Goal: Find specific page/section: Find specific page/section

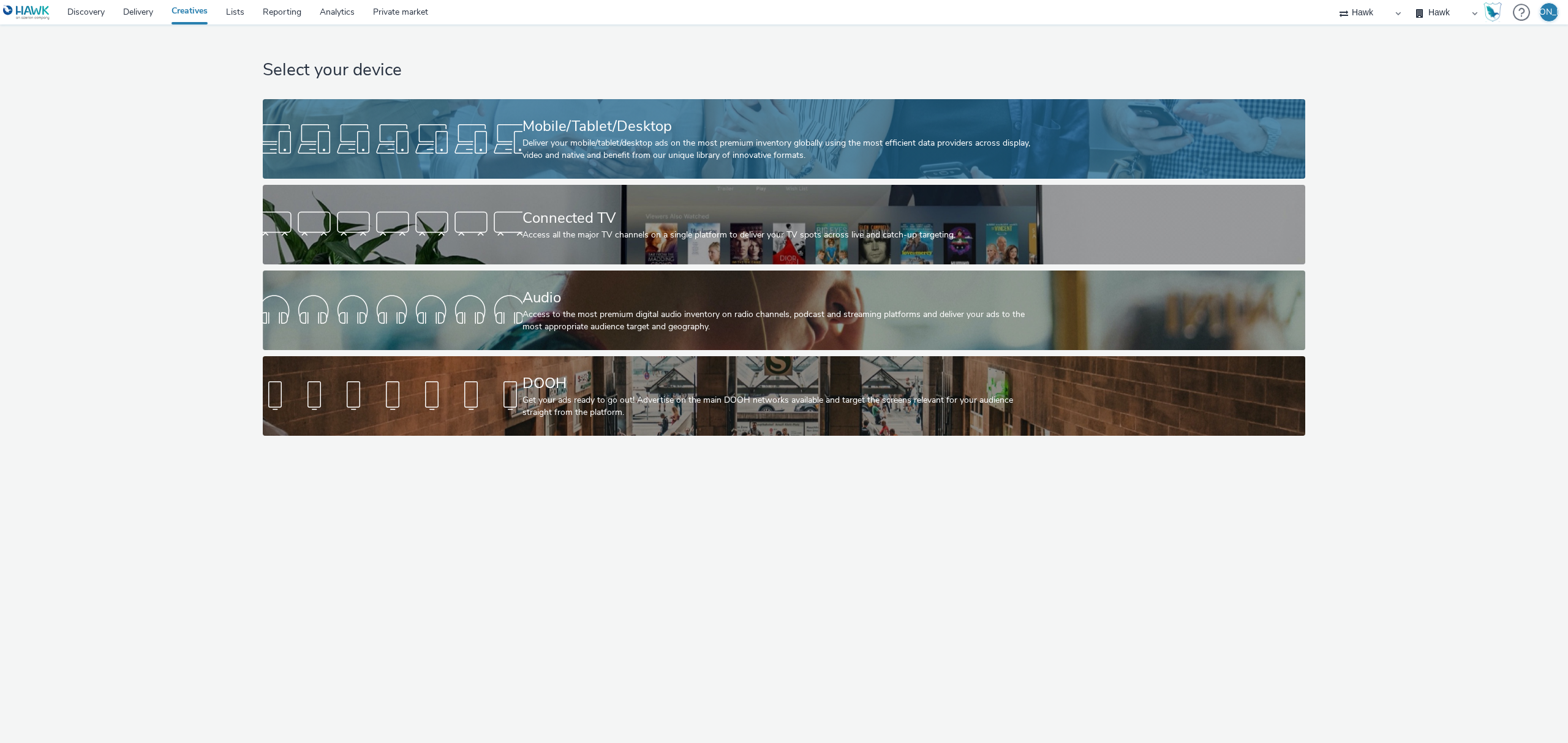
click at [860, 123] on div "Mobile/Tablet/Desktop" at bounding box center [782, 126] width 519 height 21
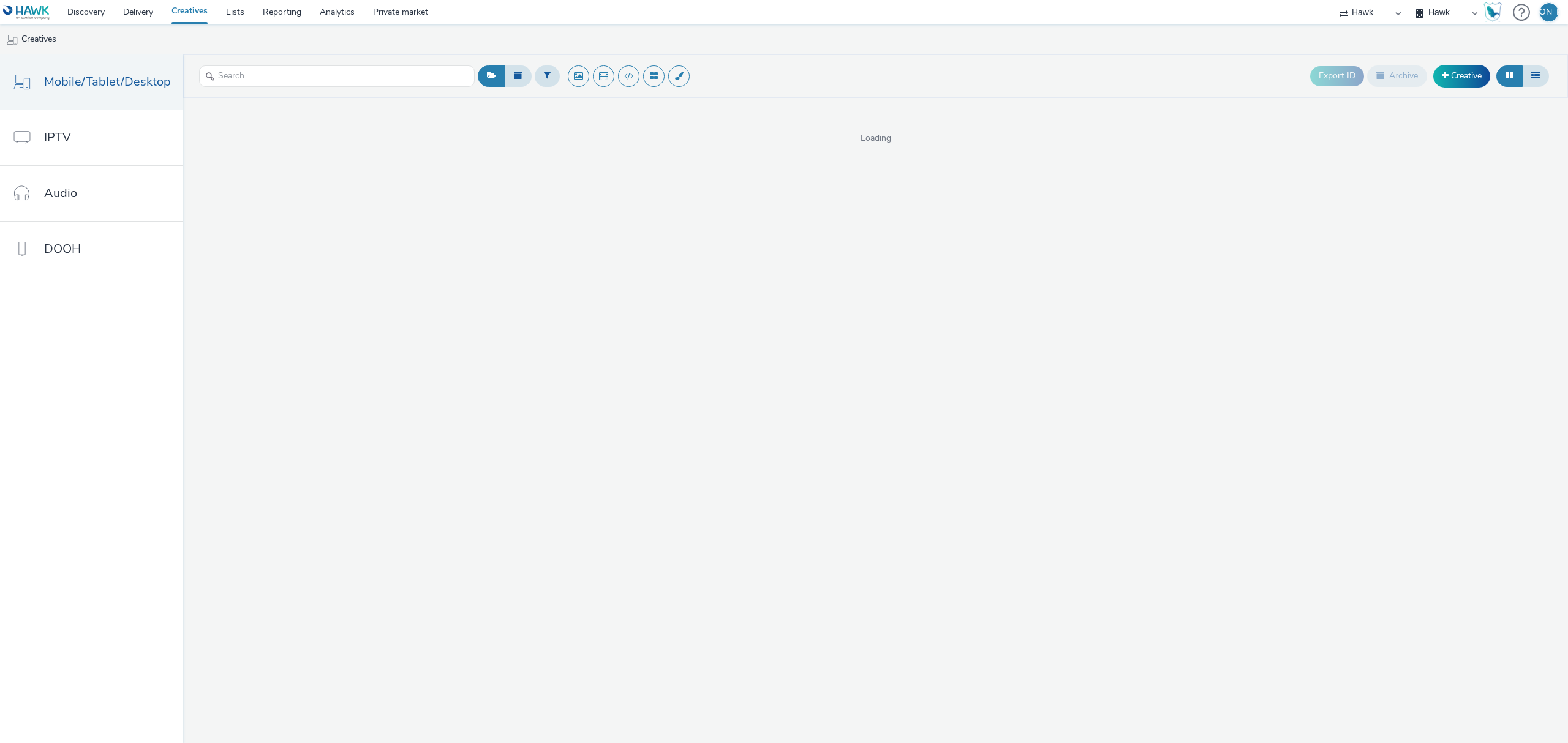
click at [987, 132] on span "Loading" at bounding box center [876, 138] width 1385 height 13
